Goal: Information Seeking & Learning: Learn about a topic

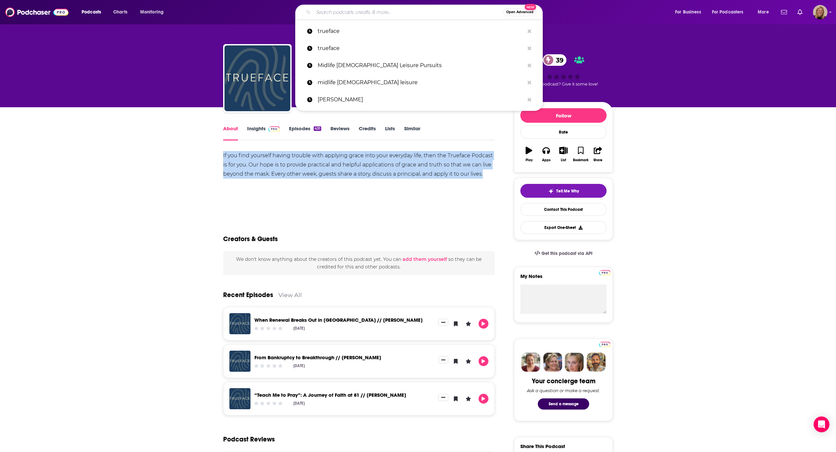
click at [387, 13] on input "Search podcasts, credits, & more..." at bounding box center [408, 12] width 190 height 11
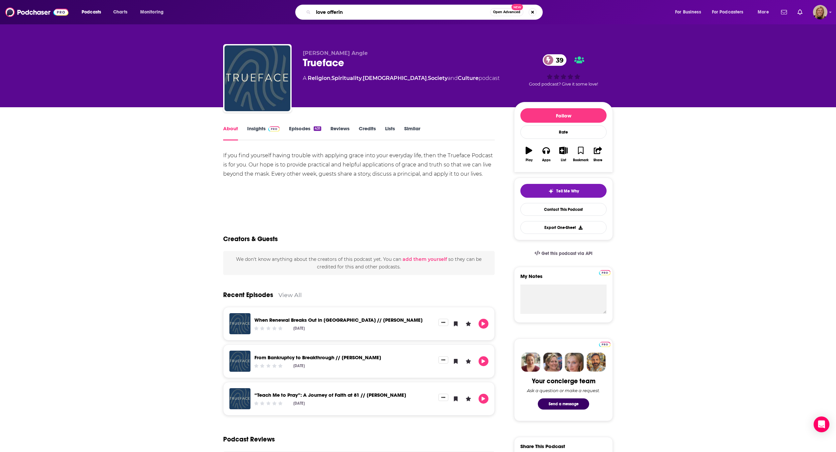
type input "love offering"
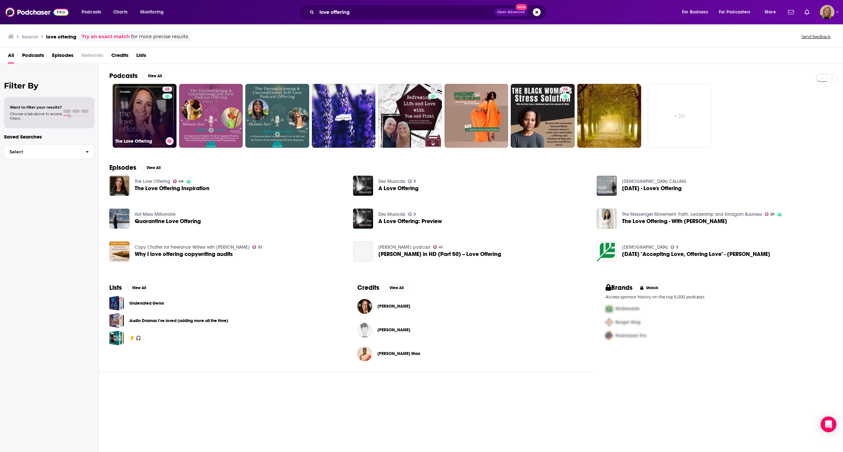
click at [137, 101] on link "48 The Love Offering" at bounding box center [145, 116] width 64 height 64
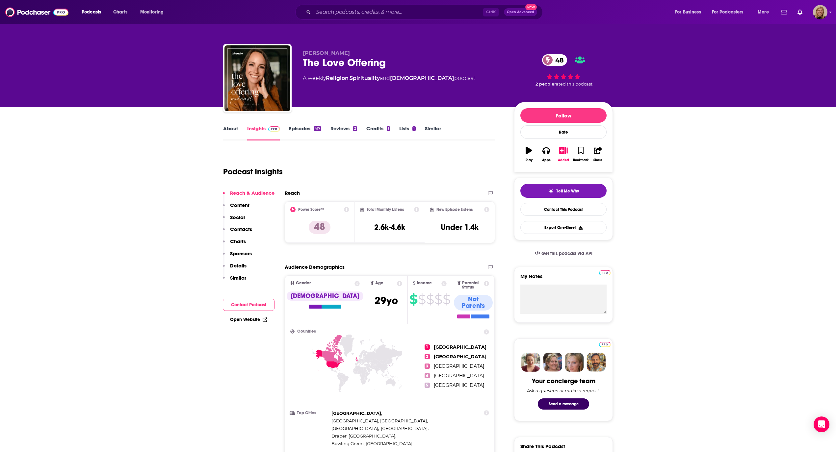
click at [230, 127] on link "About" at bounding box center [230, 132] width 15 height 15
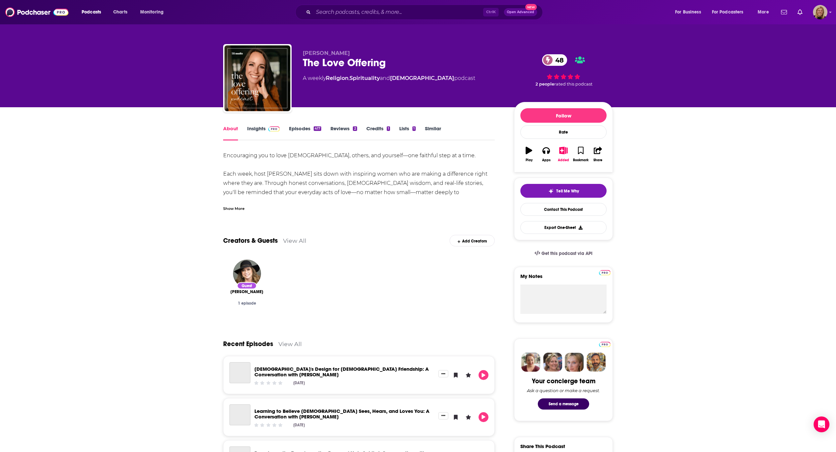
click at [231, 209] on div "Show More" at bounding box center [233, 208] width 21 height 6
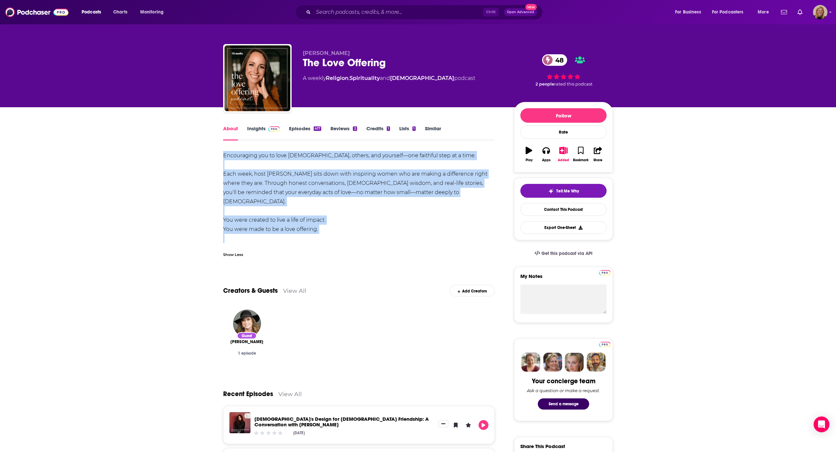
drag, startPoint x: 219, startPoint y: 153, endPoint x: 492, endPoint y: 238, distance: 285.6
copy div "Encouraging you to love [DEMOGRAPHIC_DATA], others, and yourself—one faithful s…"
click at [253, 129] on link "Insights" at bounding box center [263, 132] width 33 height 15
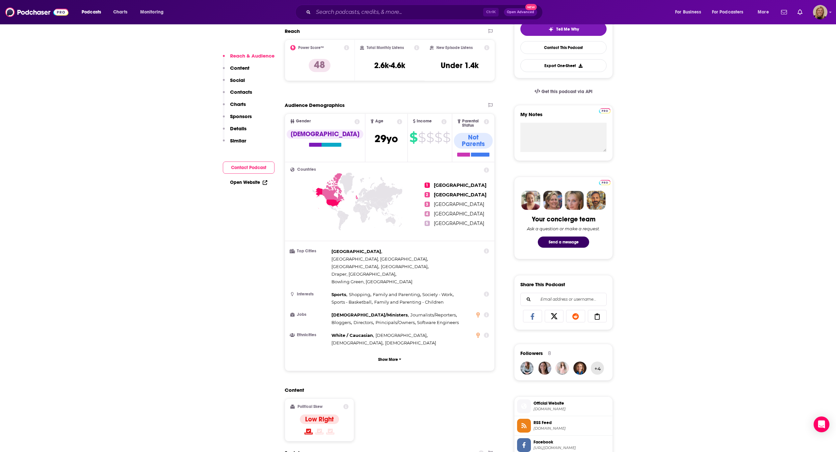
scroll to position [175, 0]
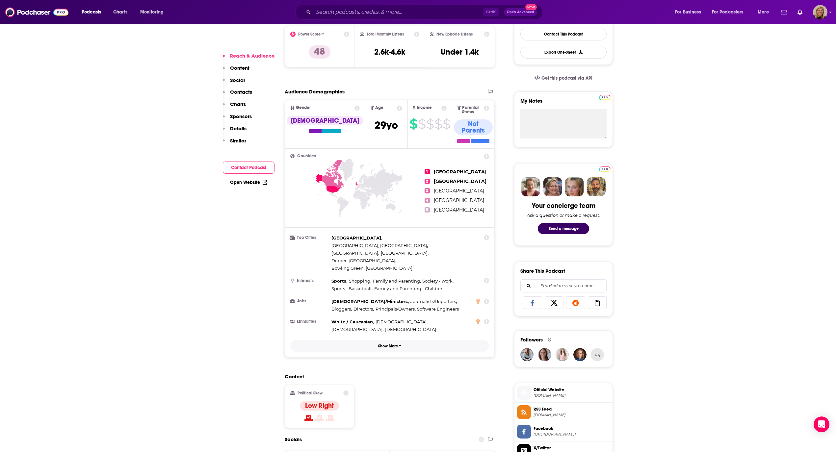
click at [385, 344] on p "Show More" at bounding box center [388, 346] width 20 height 5
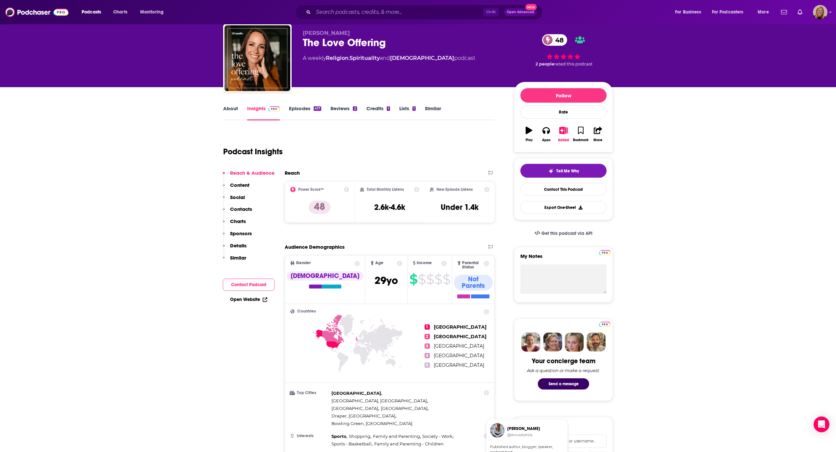
scroll to position [0, 0]
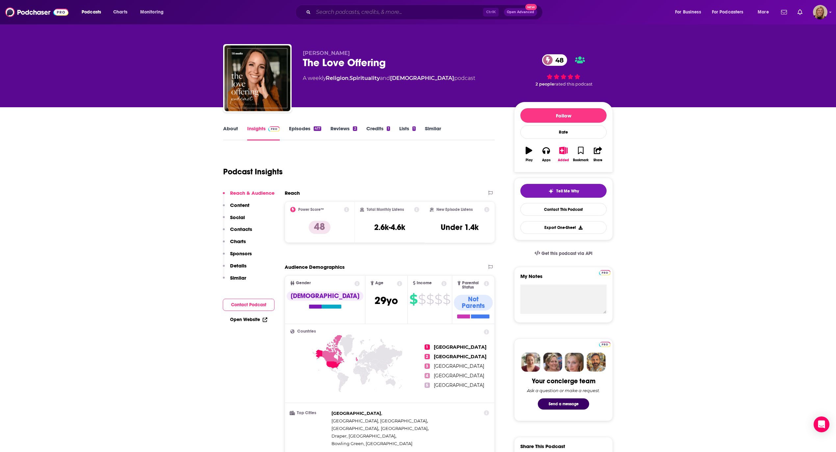
click at [325, 12] on input "Search podcasts, credits, & more..." at bounding box center [398, 12] width 170 height 11
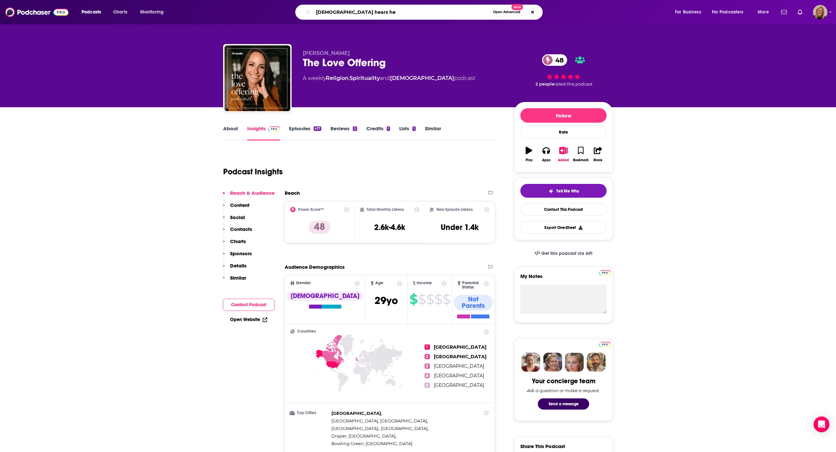
type input "[DEMOGRAPHIC_DATA] hears her"
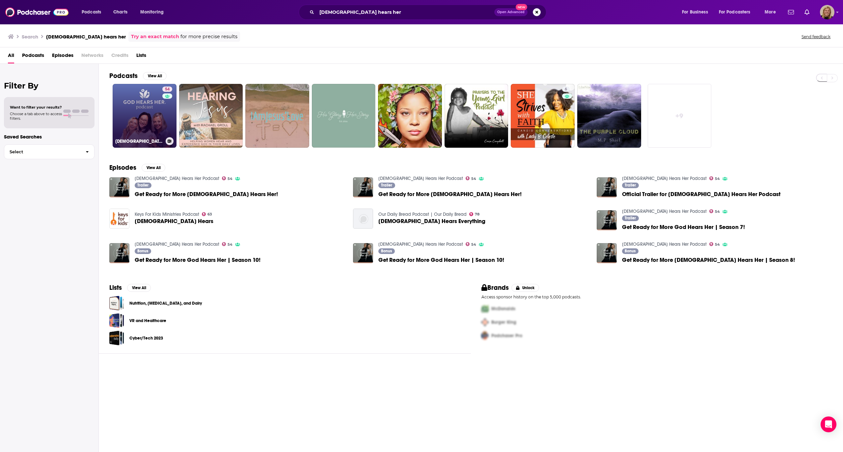
click at [147, 111] on link "54 [DEMOGRAPHIC_DATA] Hears Her Podcast" at bounding box center [145, 116] width 64 height 64
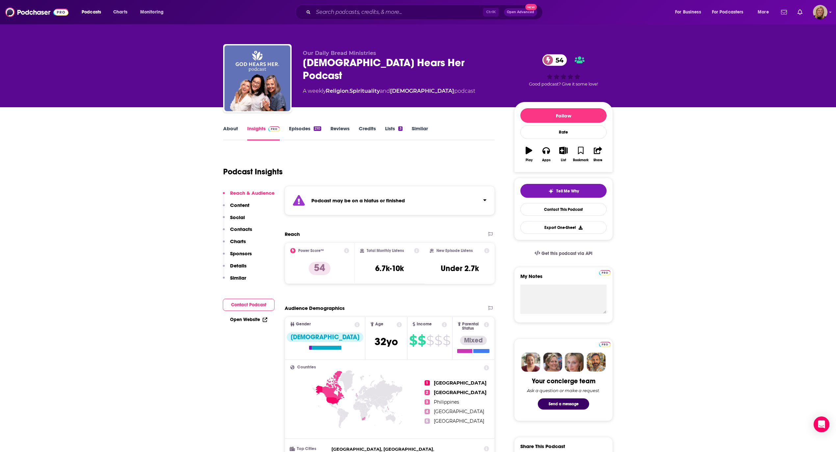
click at [429, 194] on div "Podcast may be on a hiatus or finished" at bounding box center [390, 200] width 210 height 29
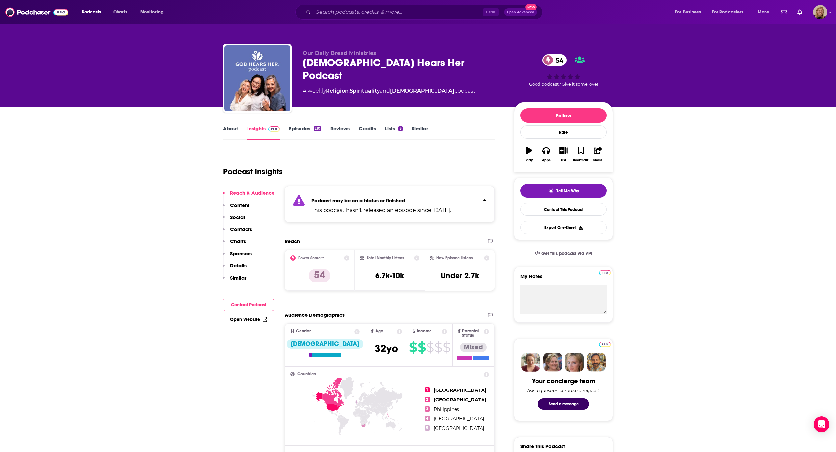
click at [234, 131] on link "About" at bounding box center [230, 132] width 15 height 15
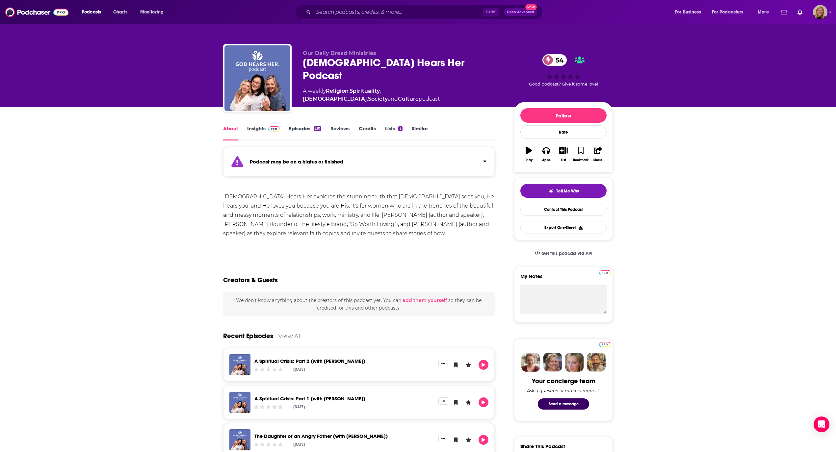
click at [278, 218] on div "[DEMOGRAPHIC_DATA] Hears Her explores the stunning truth that [DEMOGRAPHIC_DATA…" at bounding box center [359, 219] width 272 height 55
